Goal: Check status: Check status

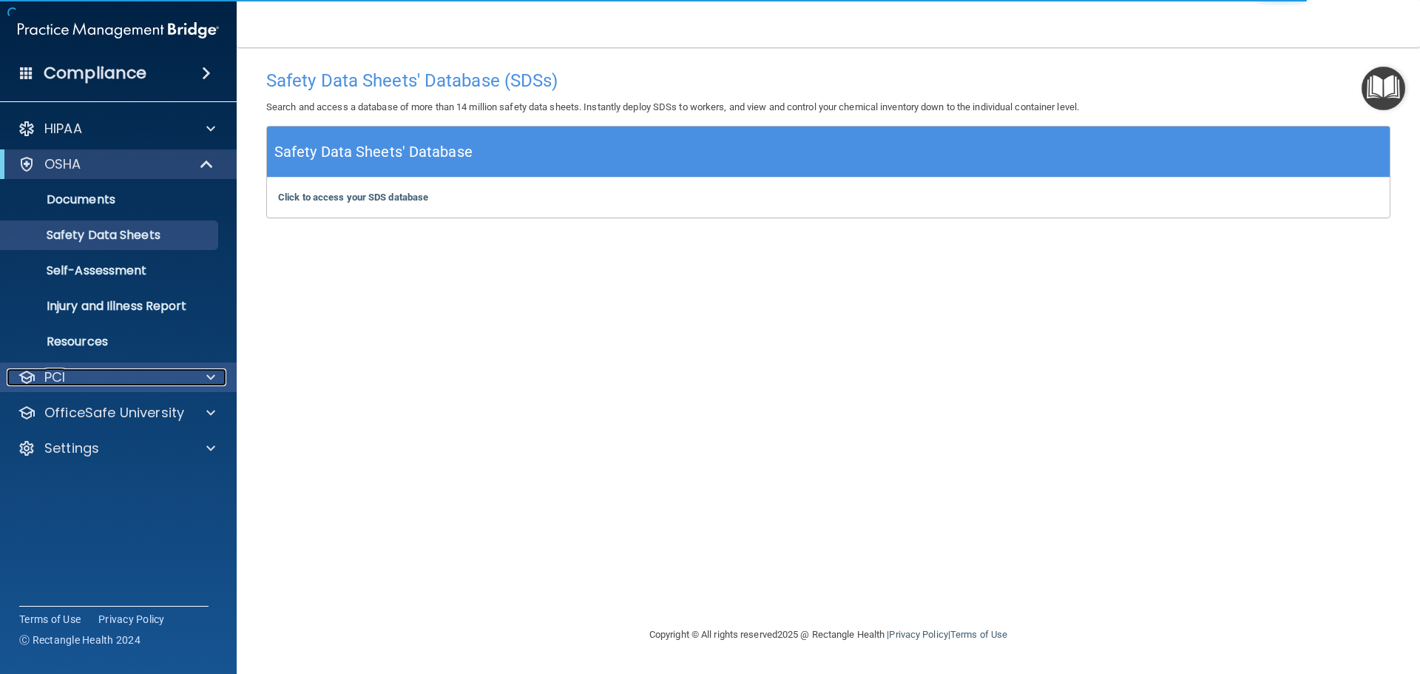
click at [128, 381] on div "PCI" at bounding box center [98, 377] width 183 height 18
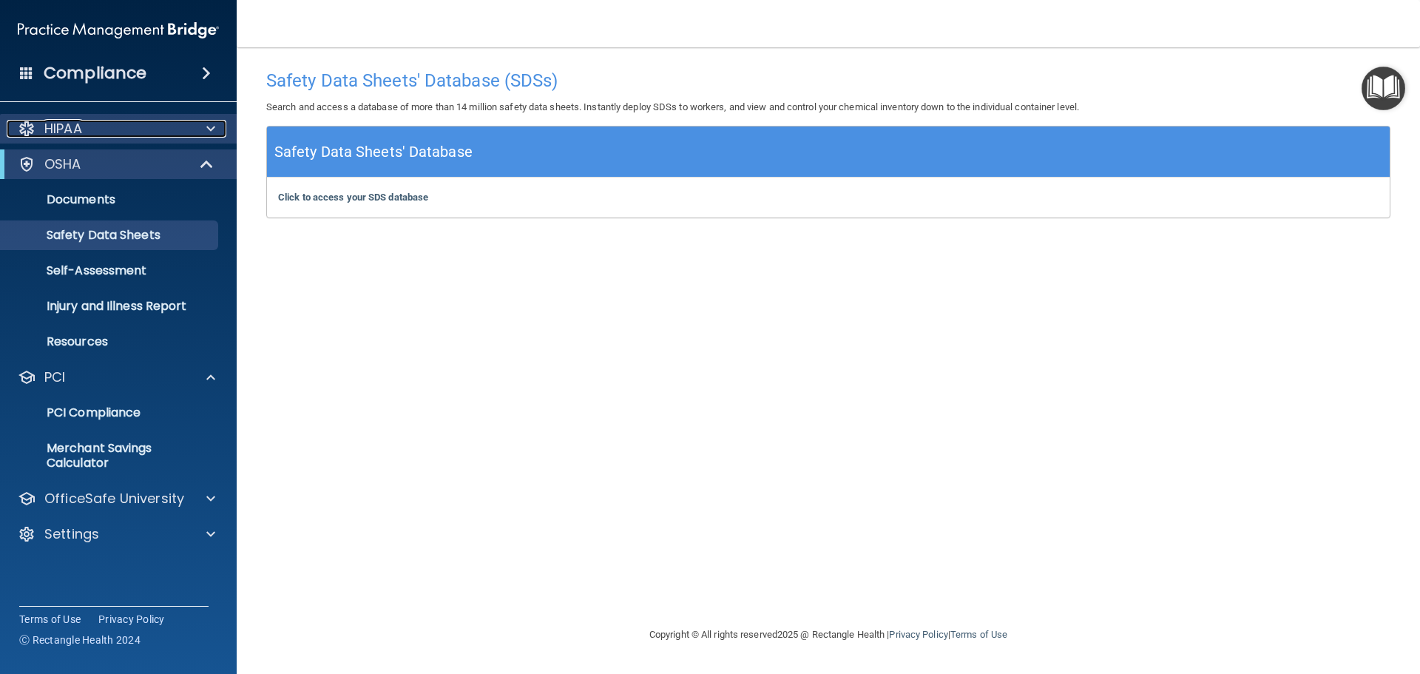
click at [106, 132] on div "HIPAA" at bounding box center [98, 129] width 183 height 18
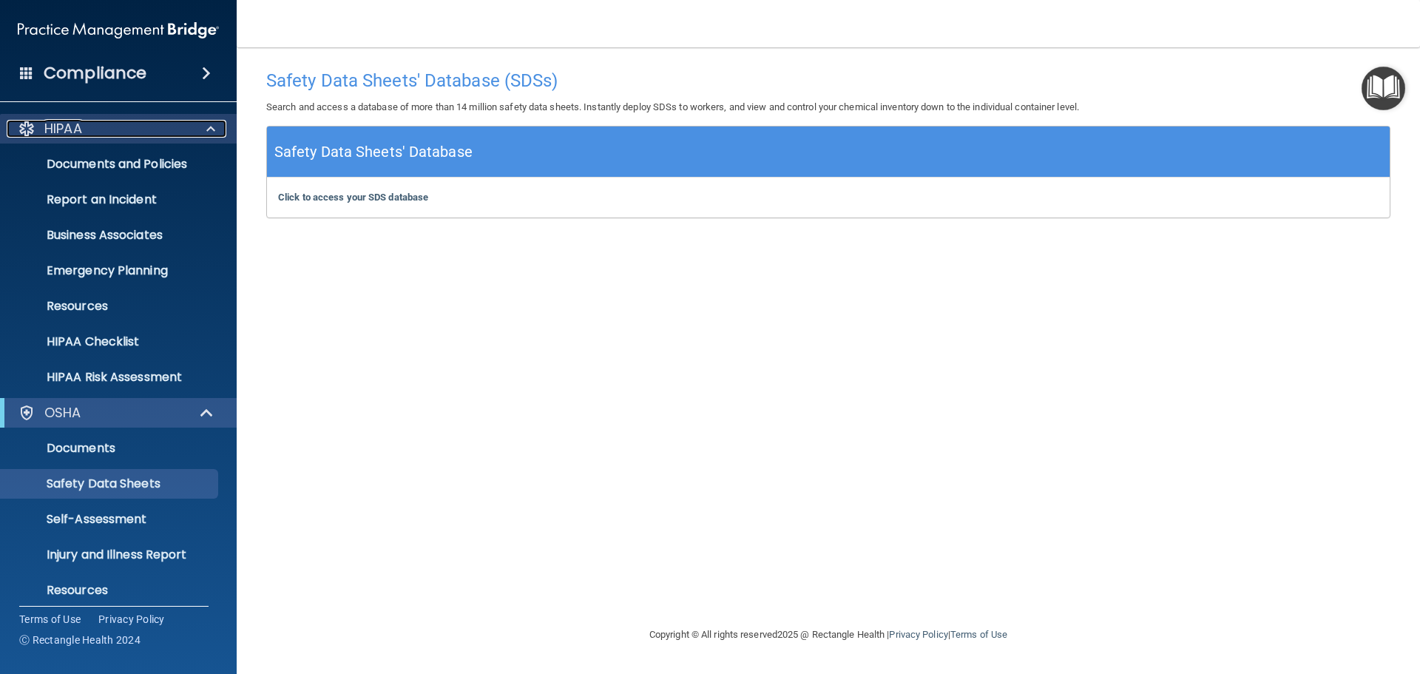
click at [106, 132] on div "HIPAA" at bounding box center [98, 129] width 183 height 18
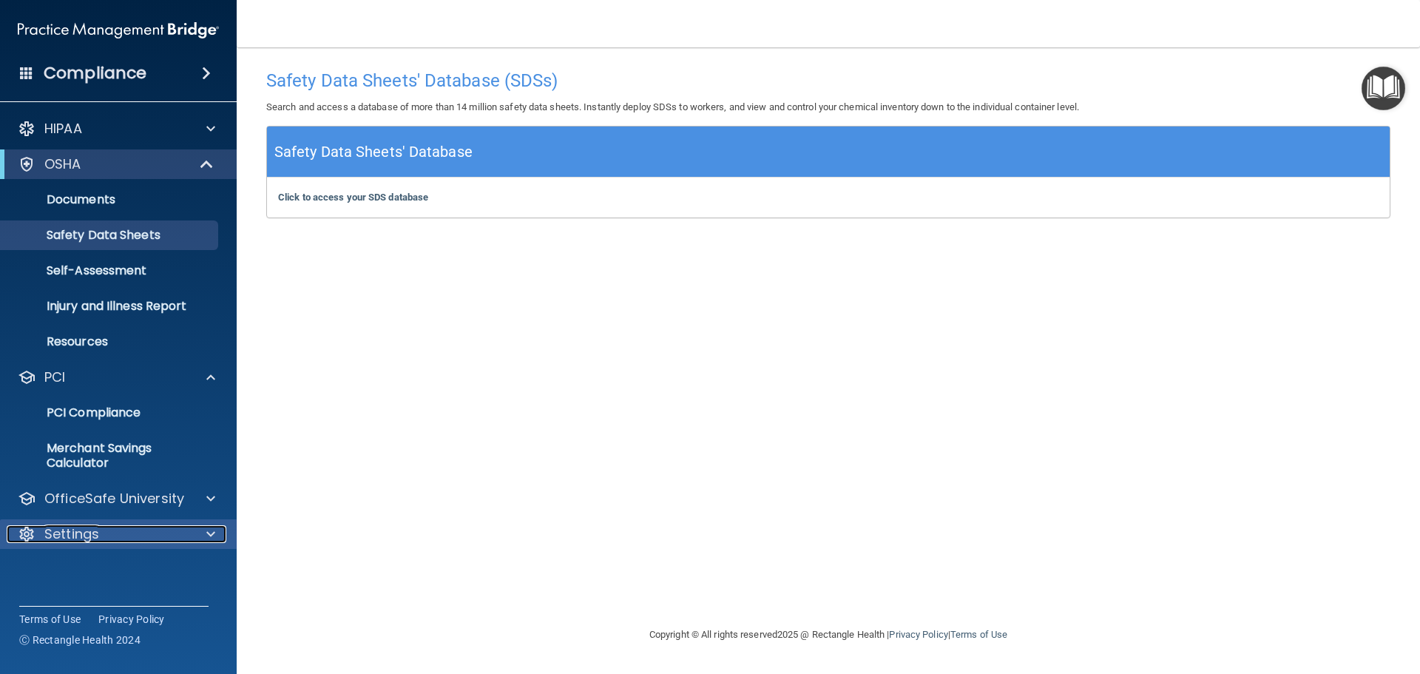
click at [111, 526] on div "Settings" at bounding box center [98, 534] width 183 height 18
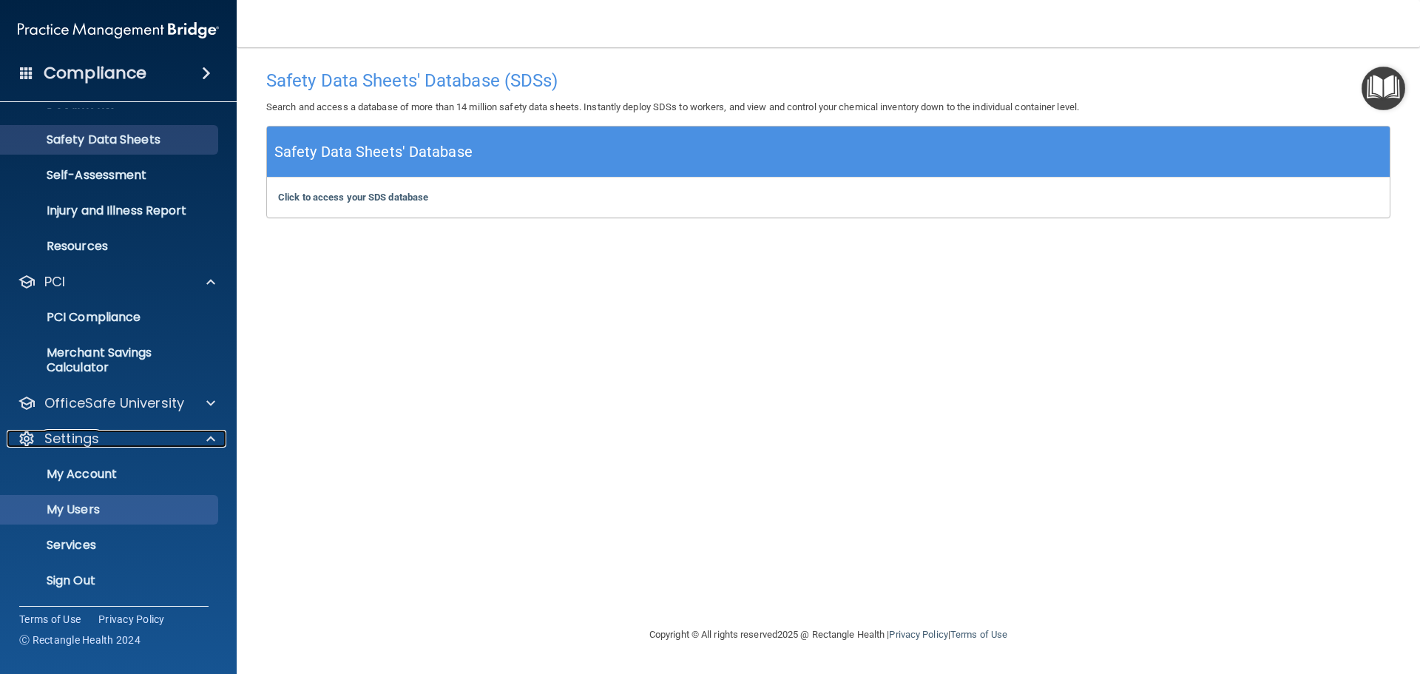
scroll to position [97, 0]
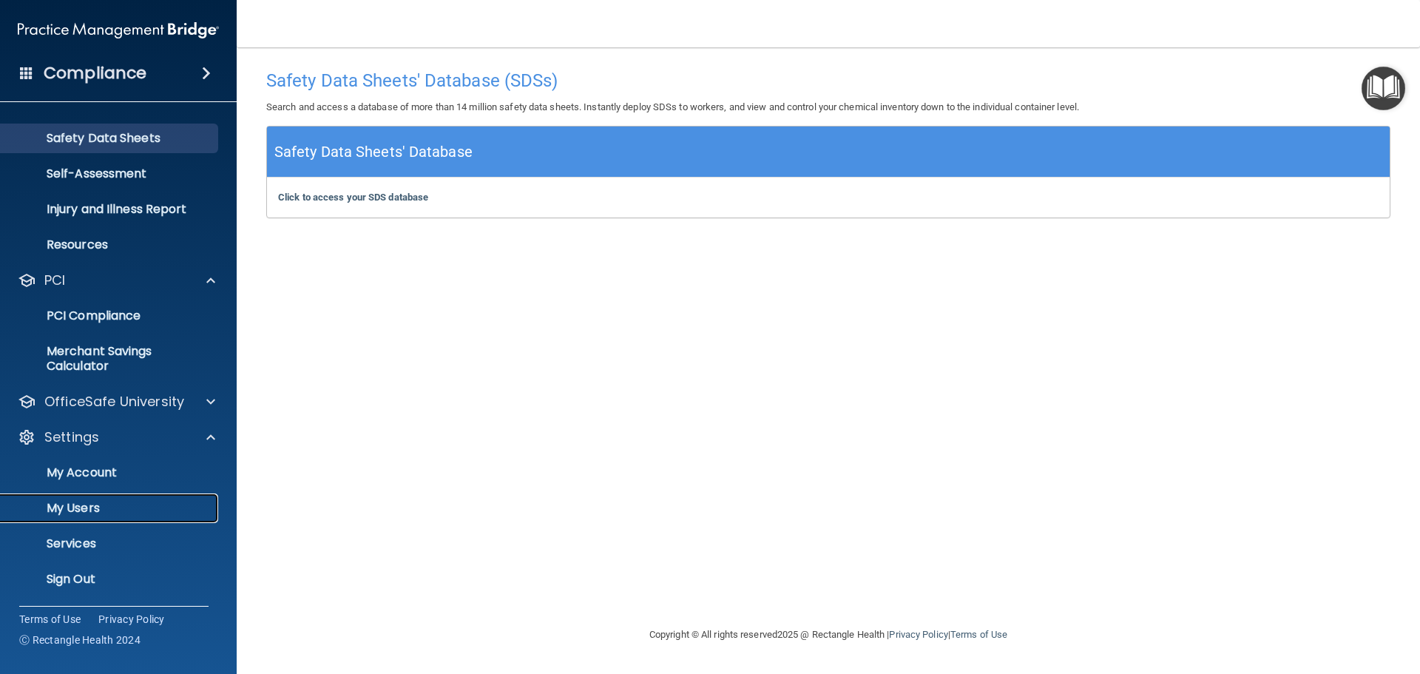
click at [86, 498] on link "My Users" at bounding box center [101, 508] width 233 height 30
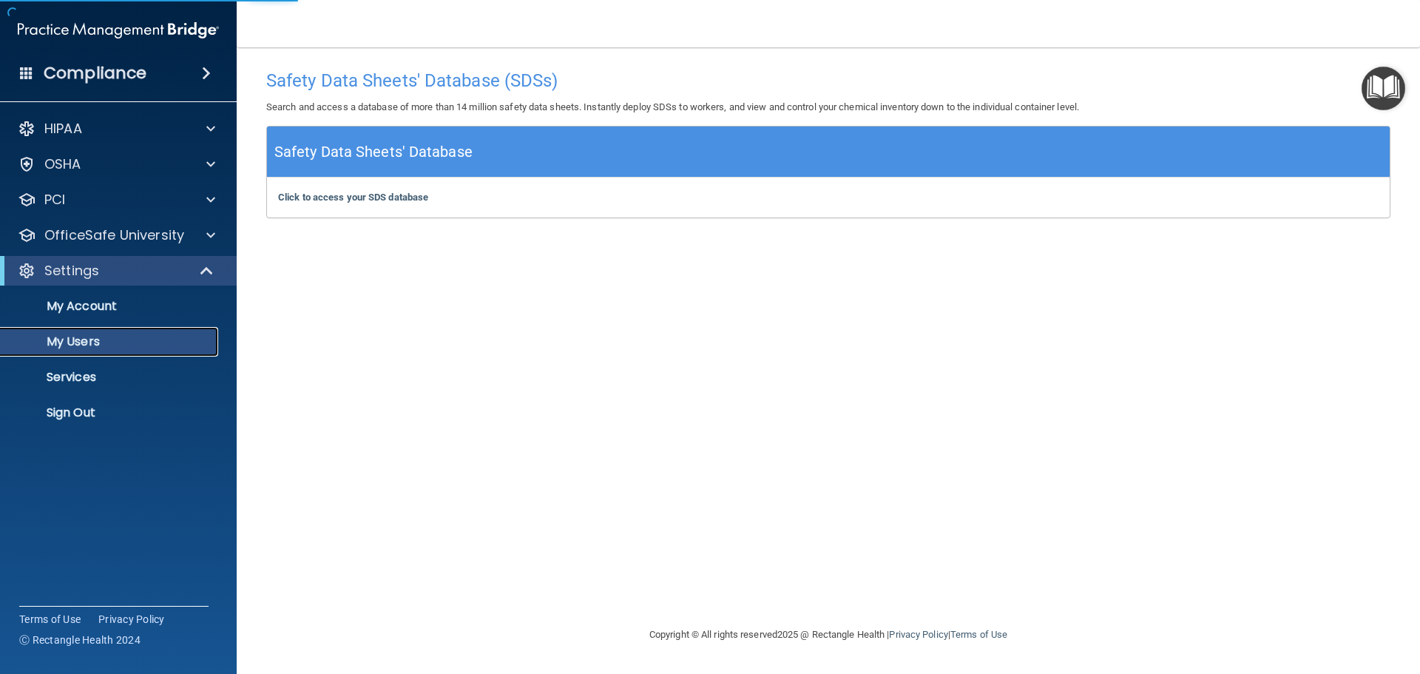
select select "20"
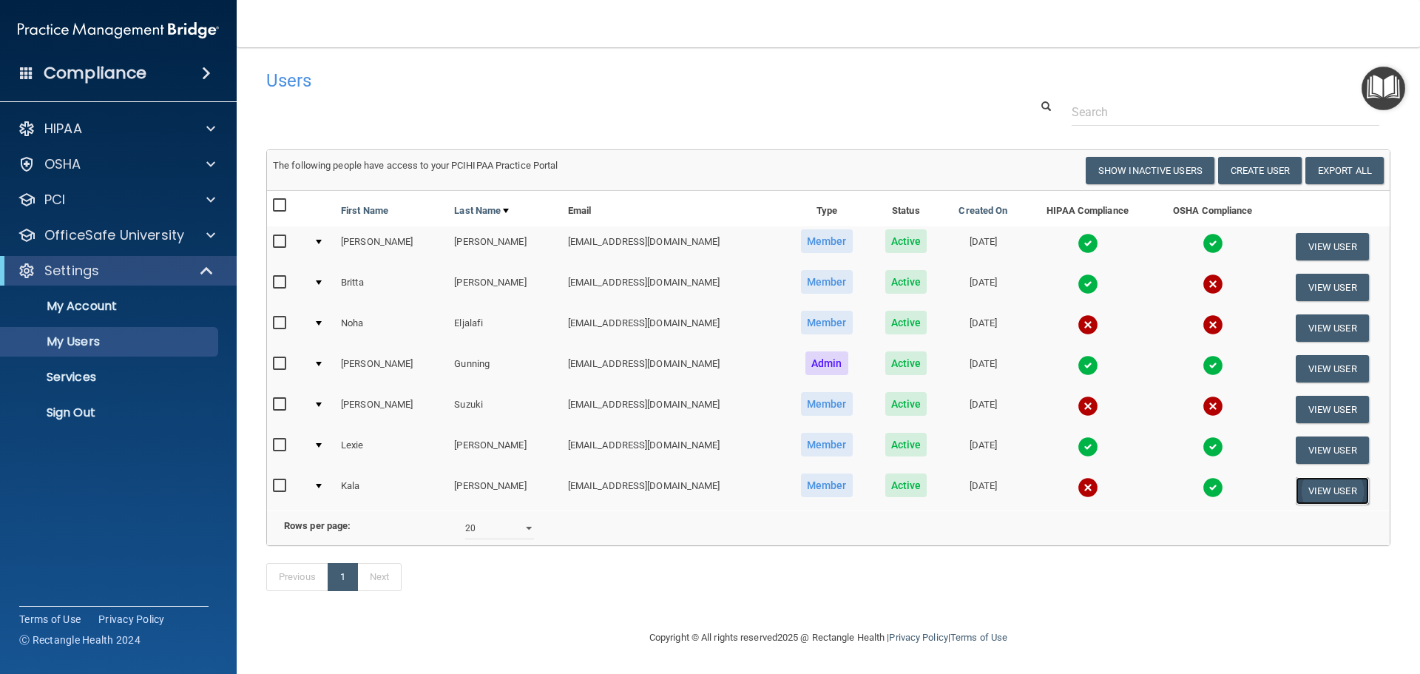
click at [1319, 498] on button "View User" at bounding box center [1331, 490] width 73 height 27
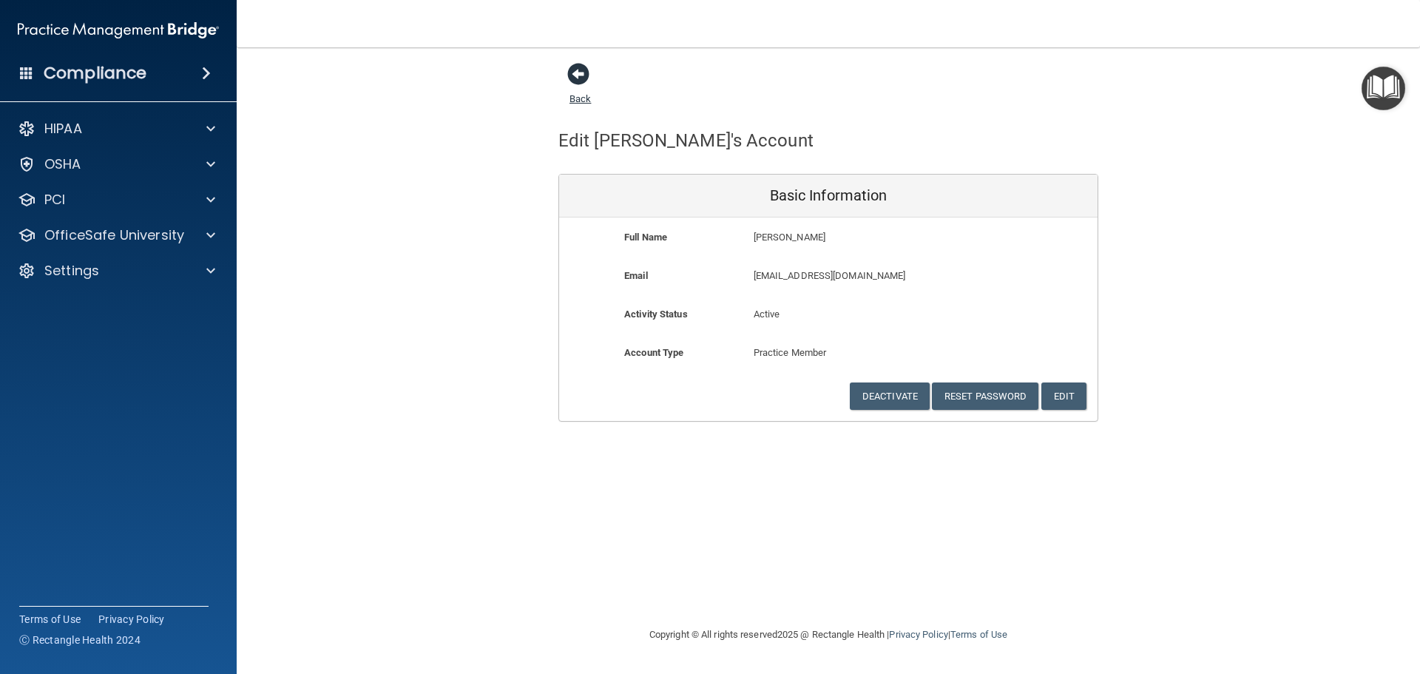
click at [574, 81] on span at bounding box center [578, 74] width 22 height 22
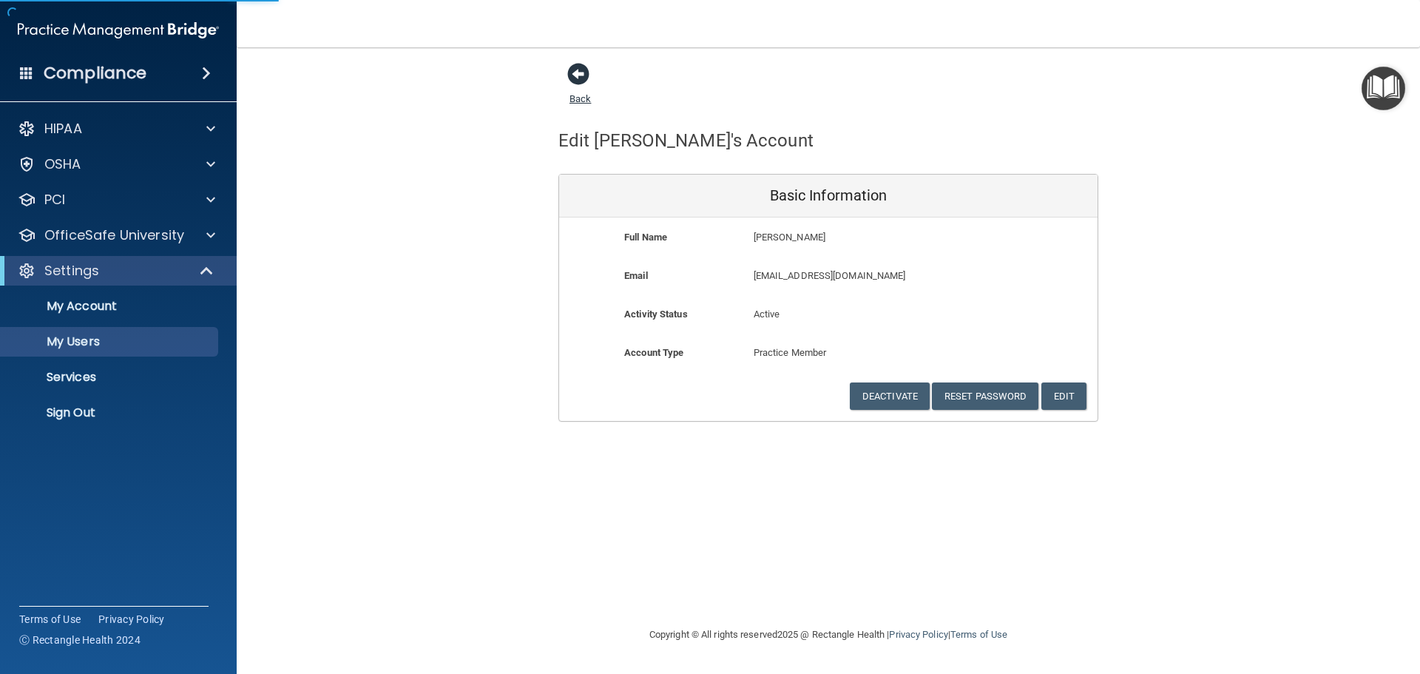
select select "20"
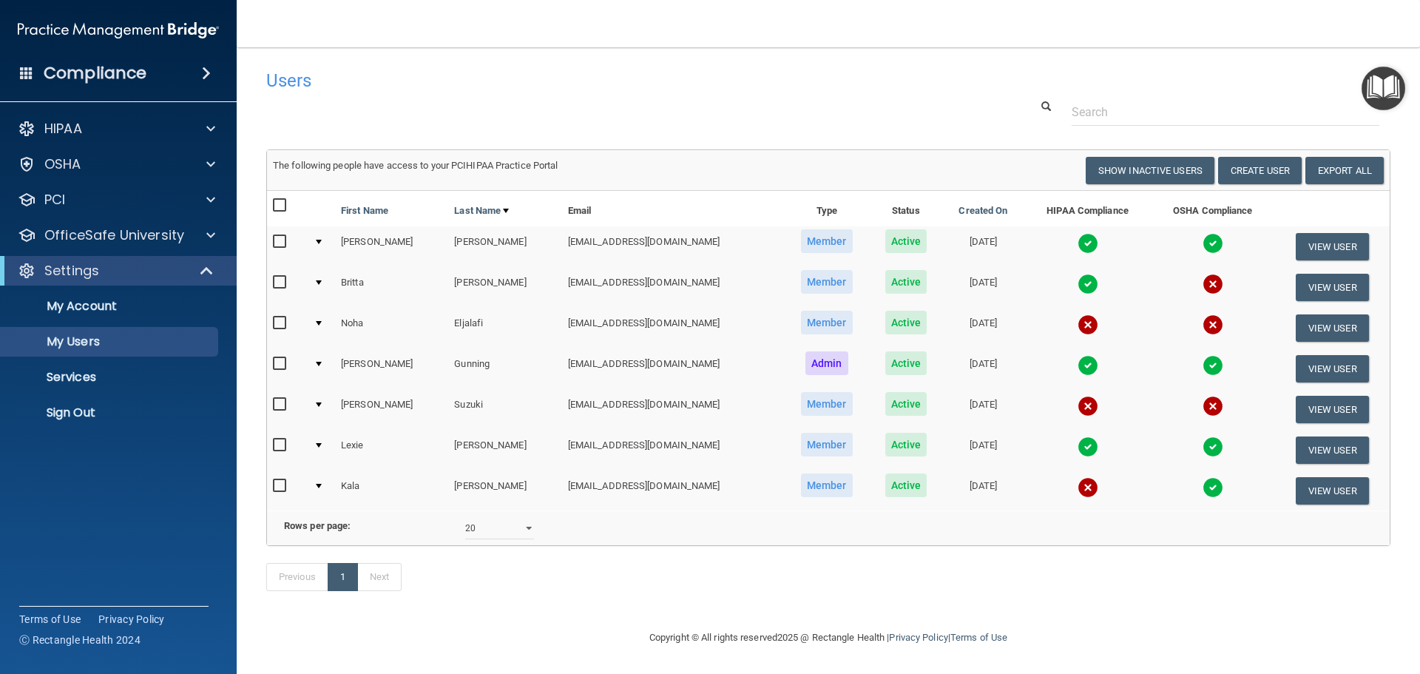
click at [1077, 285] on img at bounding box center [1087, 284] width 21 height 21
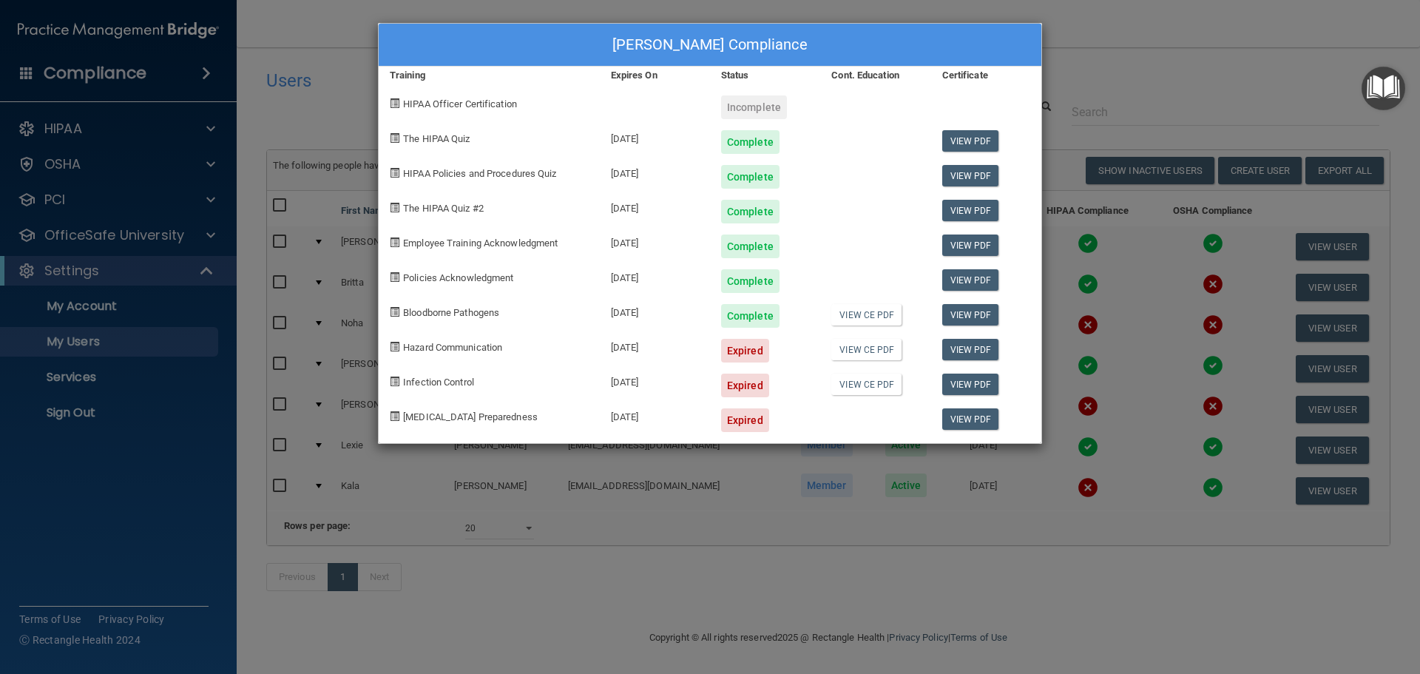
click at [1165, 61] on div "[PERSON_NAME] Compliance Training Expires On Status Cont. Education Certificate…" at bounding box center [710, 337] width 1420 height 674
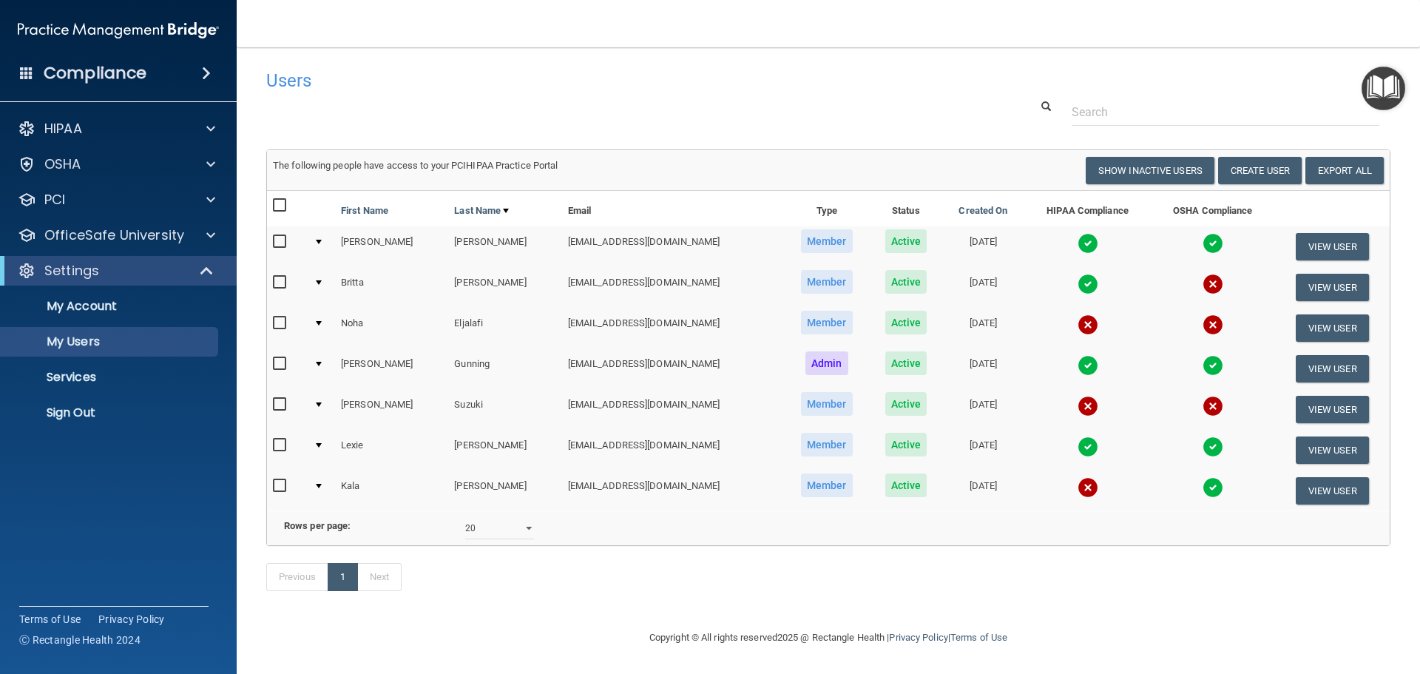
click at [1077, 282] on img at bounding box center [1087, 284] width 21 height 21
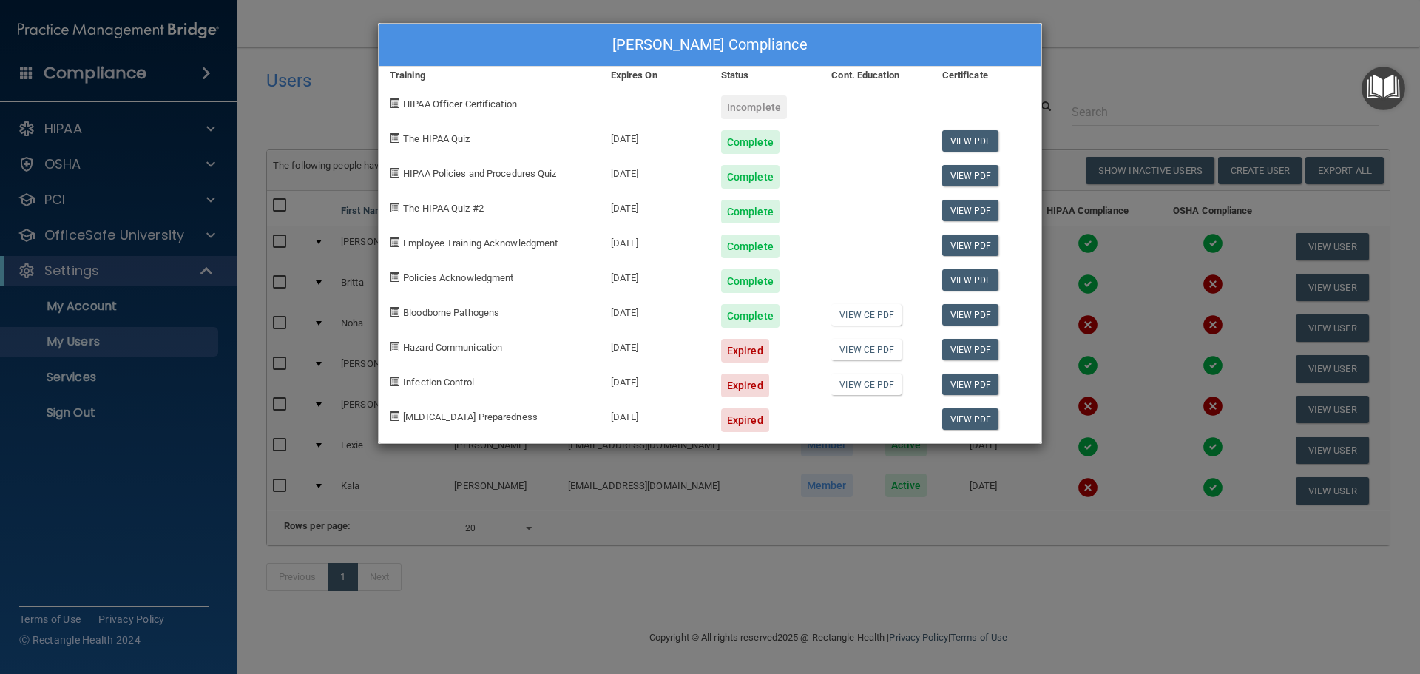
click at [1104, 81] on div "[PERSON_NAME] Compliance Training Expires On Status Cont. Education Certificate…" at bounding box center [710, 337] width 1420 height 674
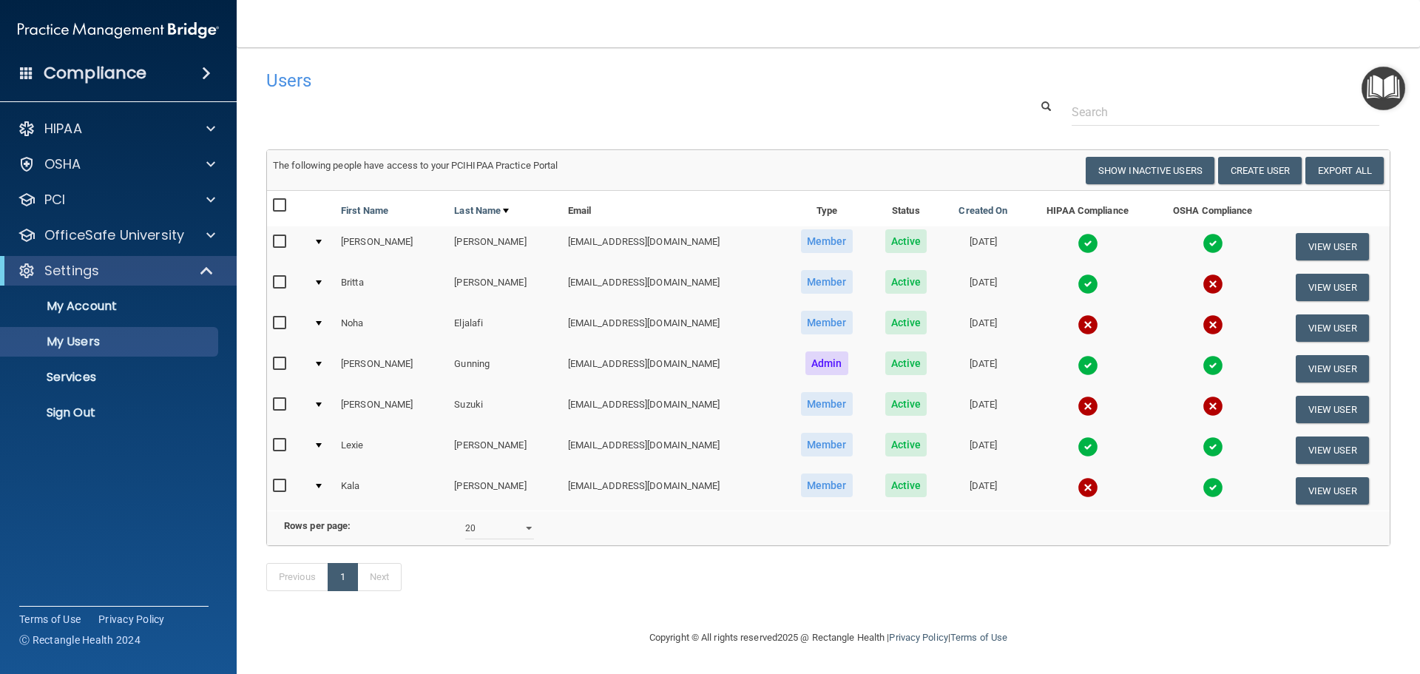
click at [1077, 324] on img at bounding box center [1087, 324] width 21 height 21
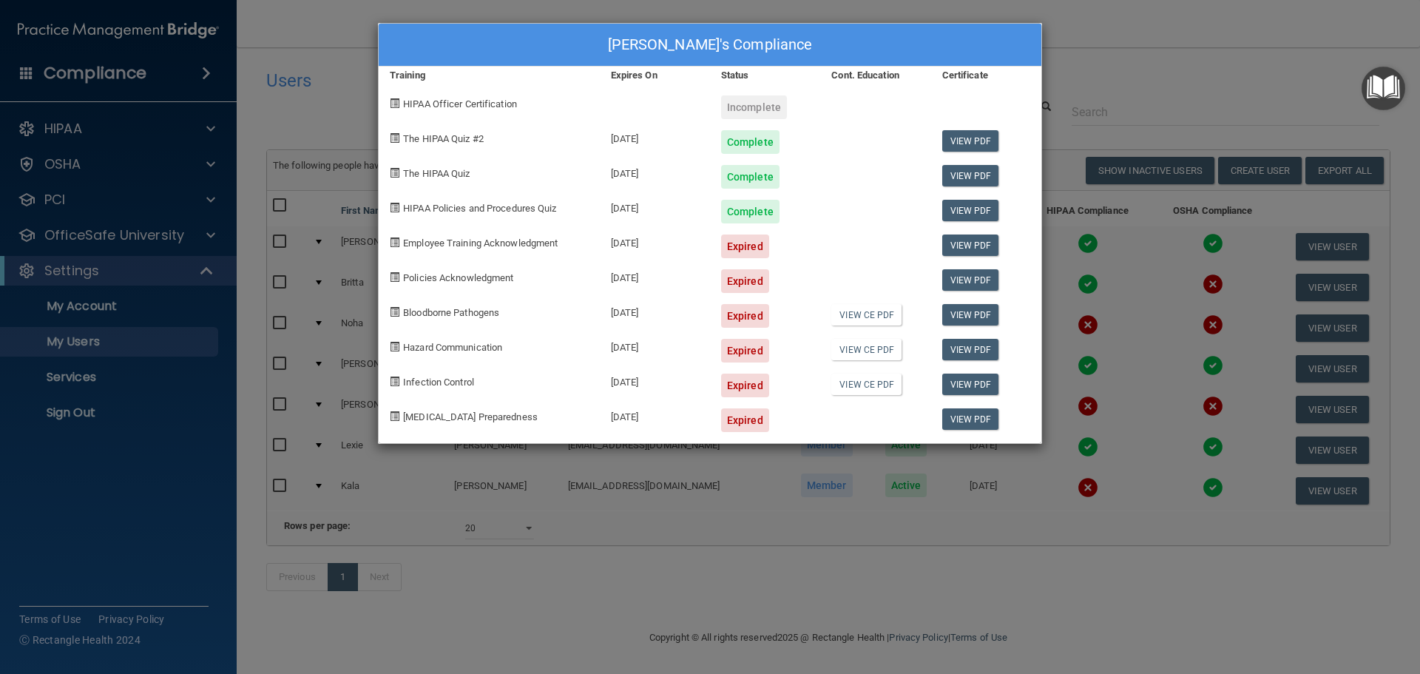
click at [1108, 312] on div "[PERSON_NAME]'s Compliance Training Expires On Status Cont. Education Certifica…" at bounding box center [710, 337] width 1420 height 674
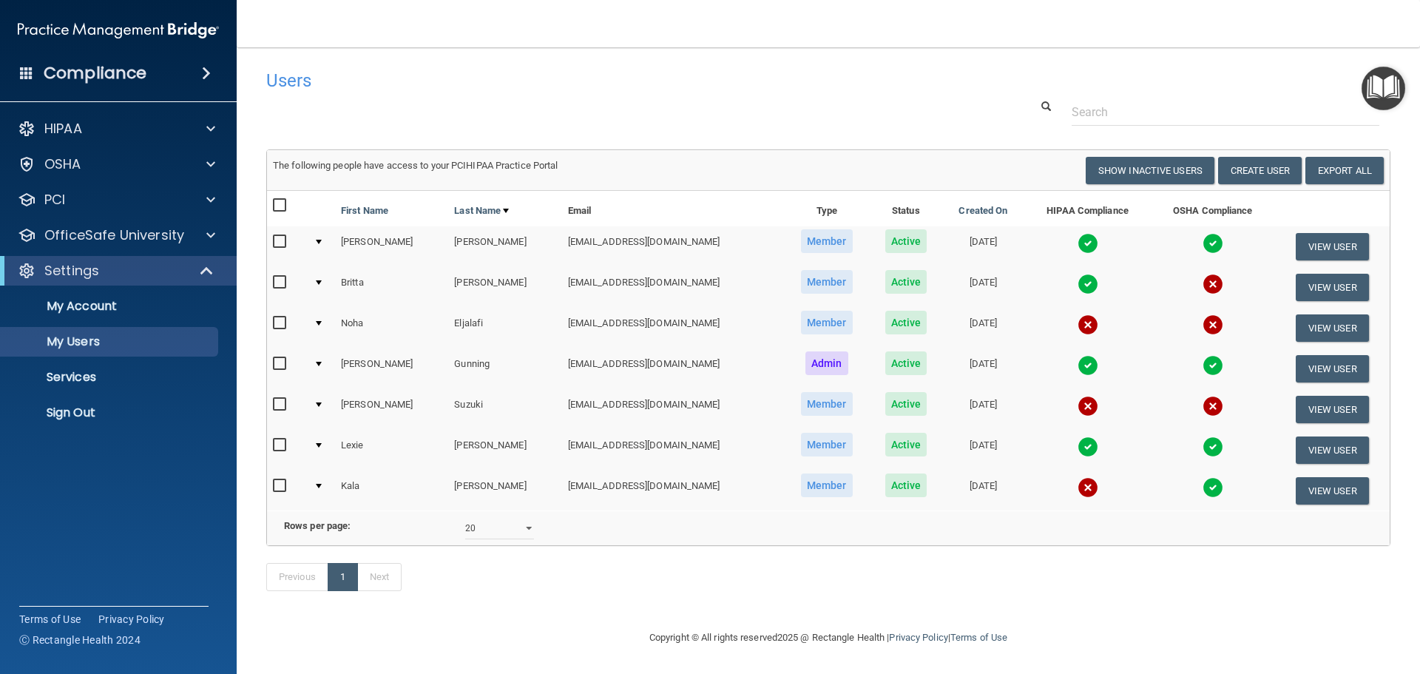
click at [1077, 484] on img at bounding box center [1087, 487] width 21 height 21
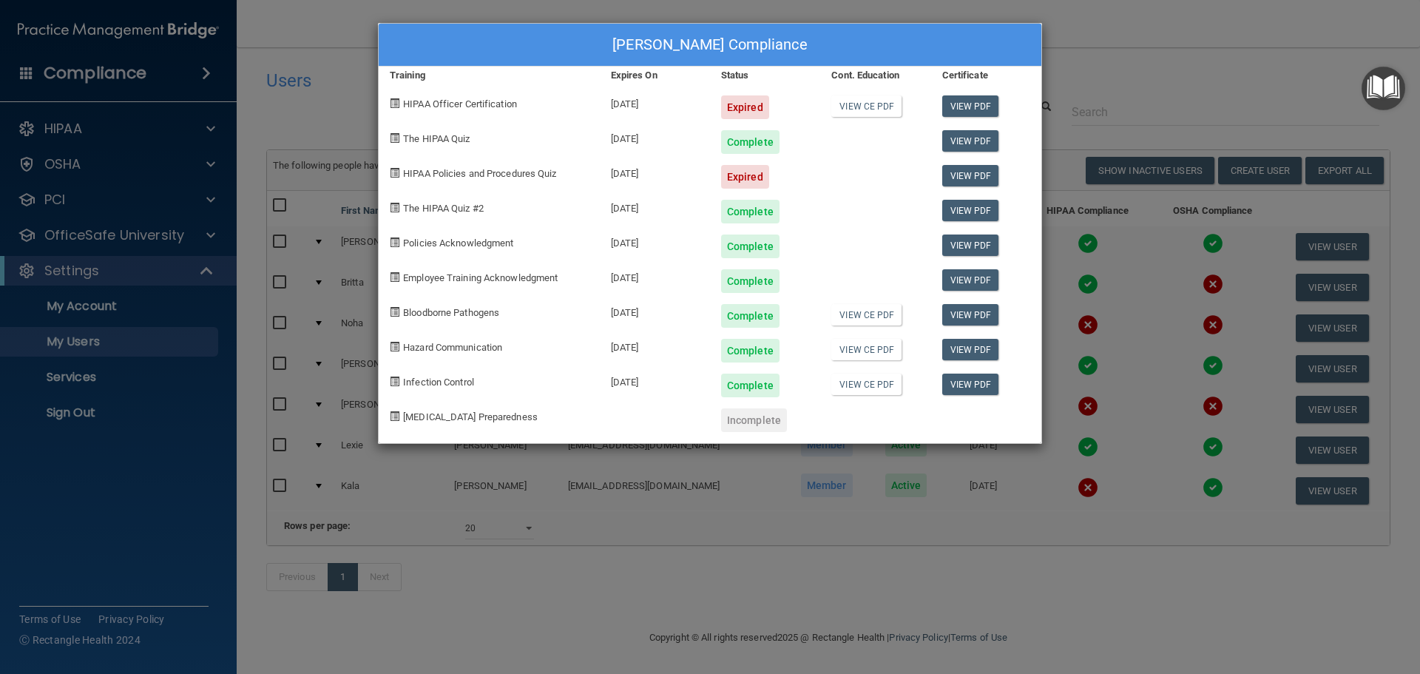
click at [1144, 36] on div "[PERSON_NAME] Compliance Training Expires On Status Cont. Education Certificate…" at bounding box center [710, 337] width 1420 height 674
